Goal: Task Accomplishment & Management: Complete application form

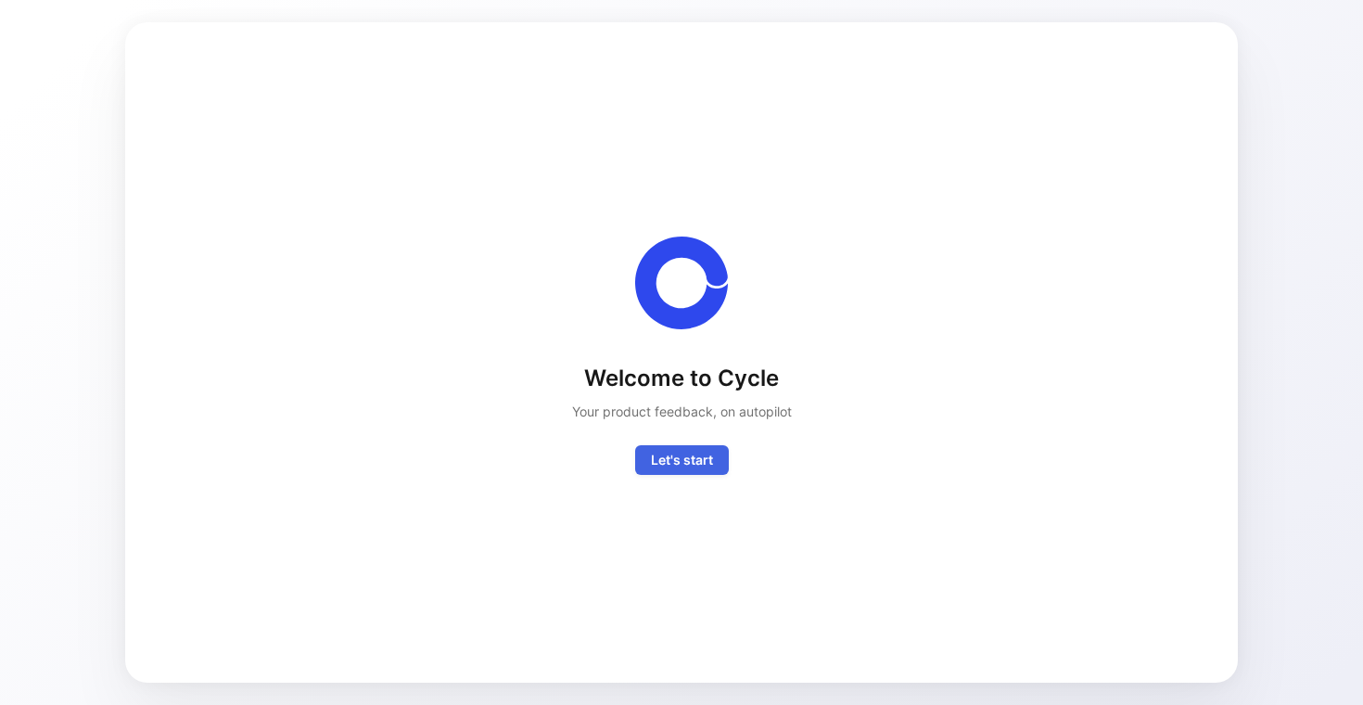
click at [675, 472] on button "Let's start" at bounding box center [682, 460] width 94 height 30
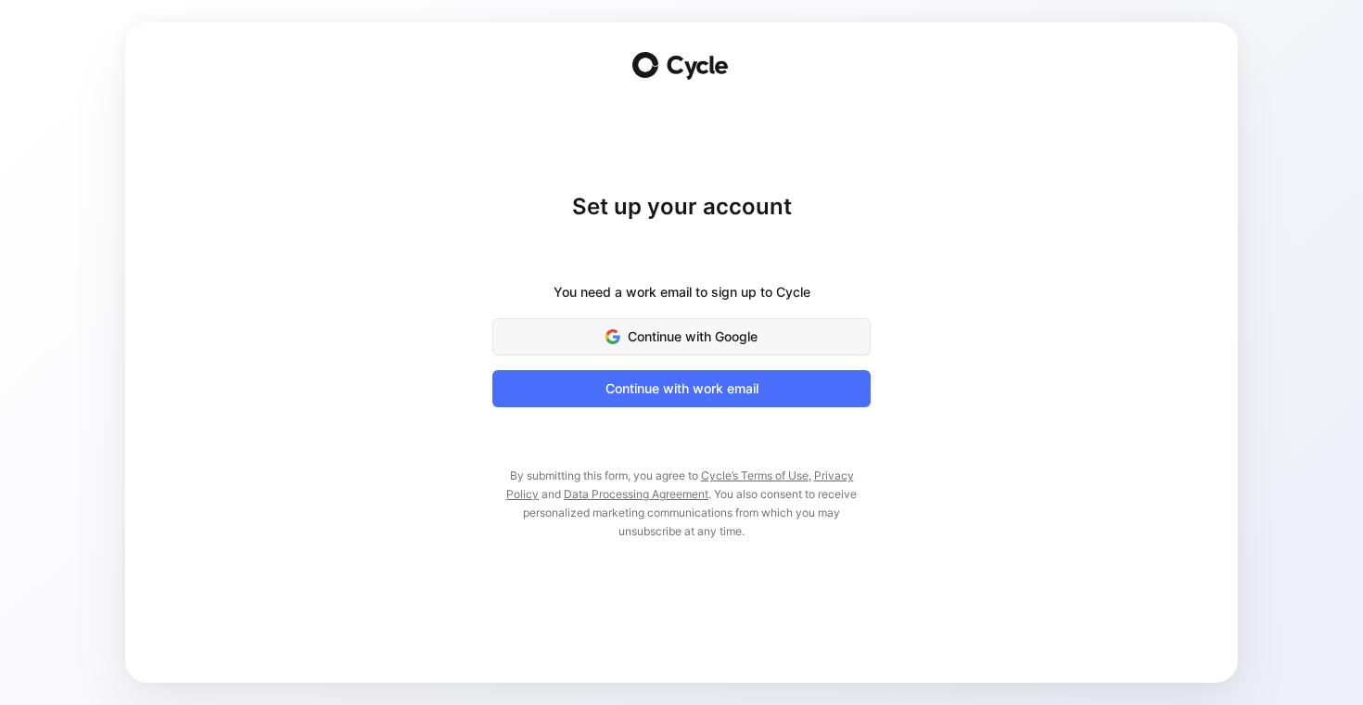
click at [676, 331] on span "Continue with Google" at bounding box center [682, 336] width 332 height 22
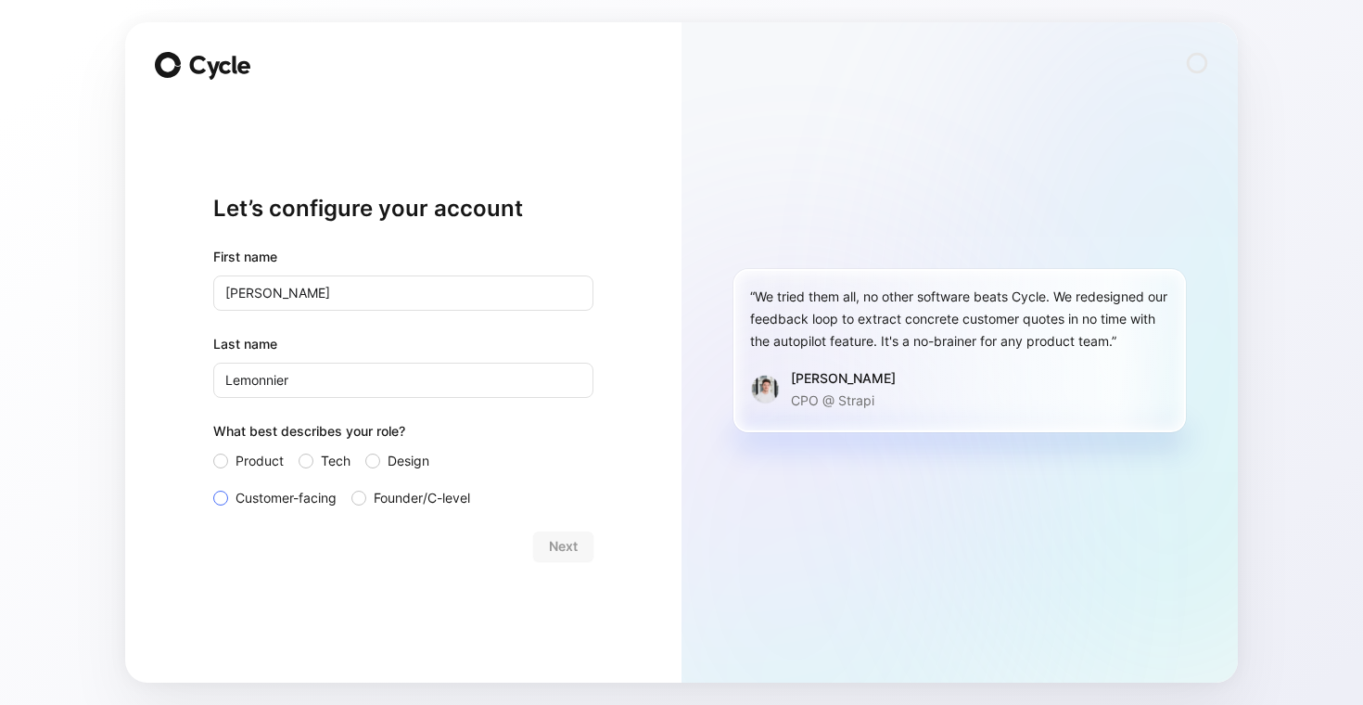
click at [295, 491] on span "Customer-facing" at bounding box center [286, 498] width 101 height 22
click at [213, 487] on input "Customer-facing" at bounding box center [213, 487] width 0 height 0
click at [563, 535] on span "Next" at bounding box center [563, 546] width 29 height 22
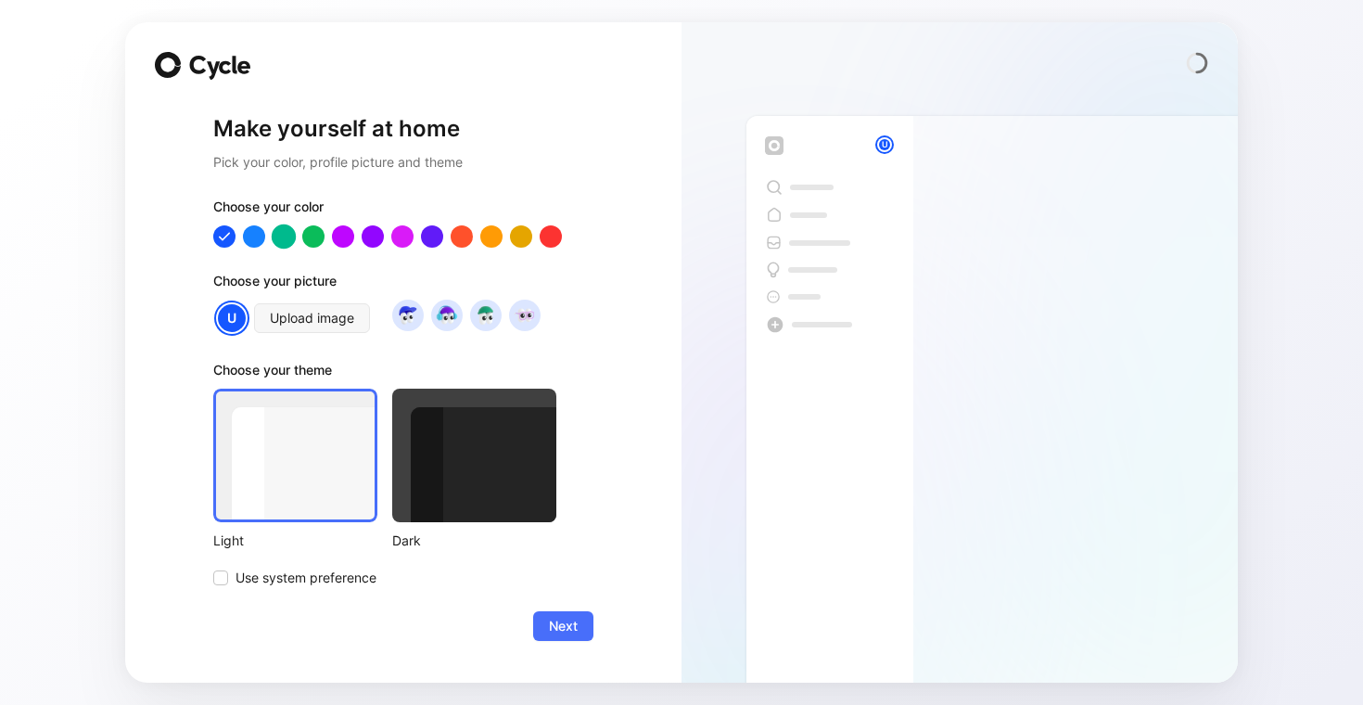
click at [282, 240] on div at bounding box center [284, 236] width 24 height 24
click at [319, 236] on div at bounding box center [313, 236] width 24 height 24
click at [332, 237] on div at bounding box center [343, 236] width 24 height 24
click at [576, 627] on span "Next" at bounding box center [563, 626] width 29 height 22
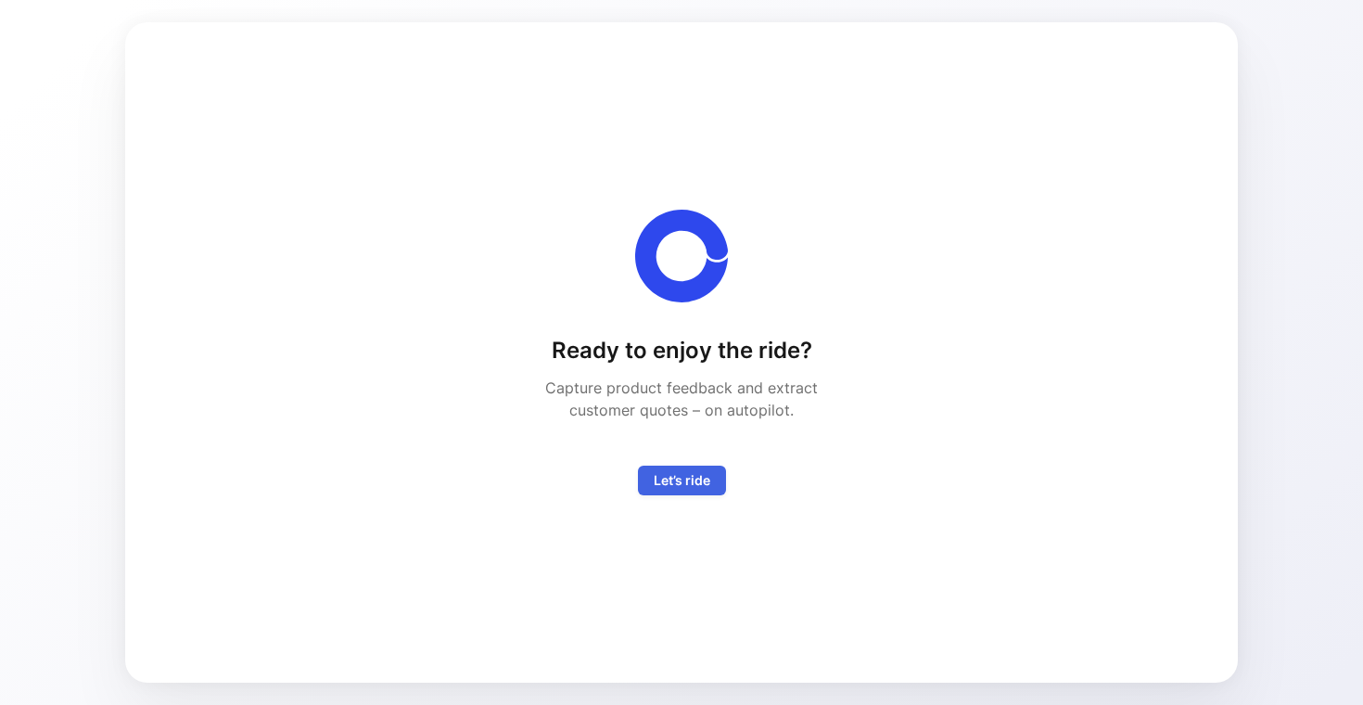
click at [678, 476] on span "Let’s ride" at bounding box center [682, 480] width 57 height 22
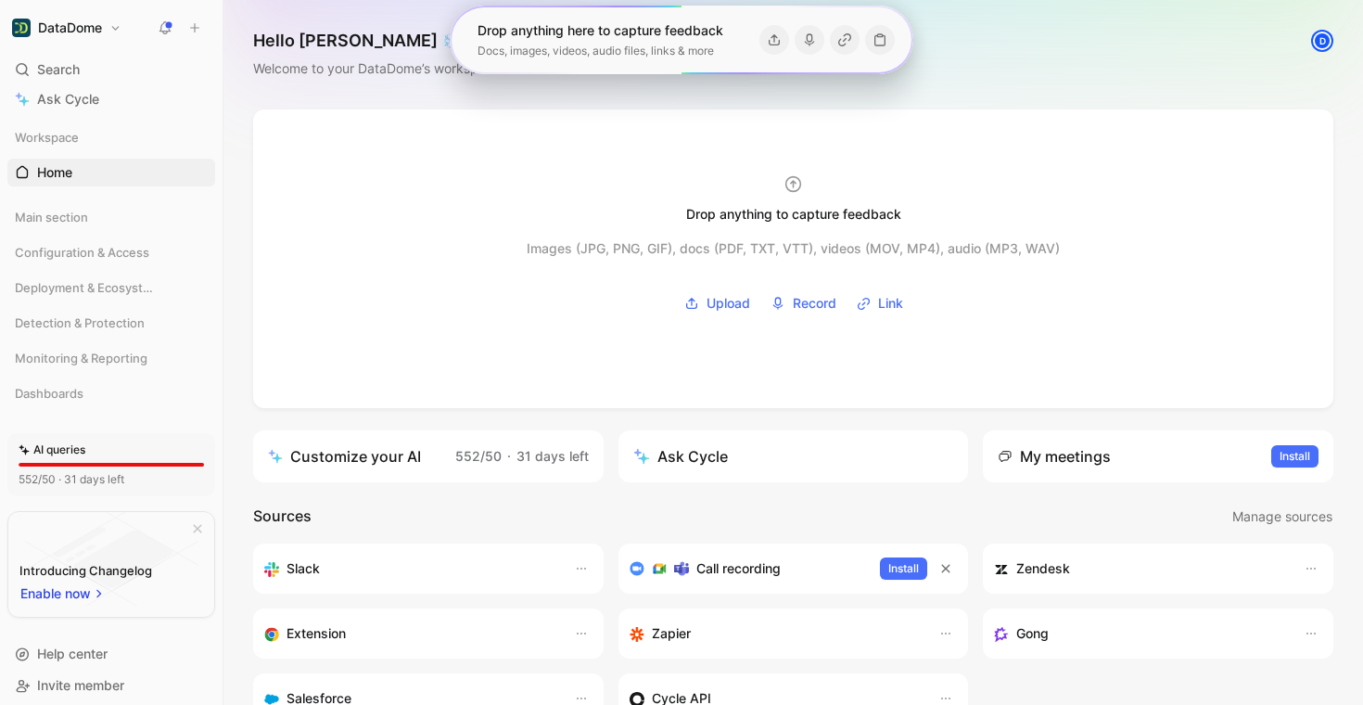
click at [447, 104] on div "Hello [PERSON_NAME] ❄️ COLLABORATOR Welcome to your DataDome’s workspace D" at bounding box center [793, 54] width 1140 height 109
